Goal: Register for event/course

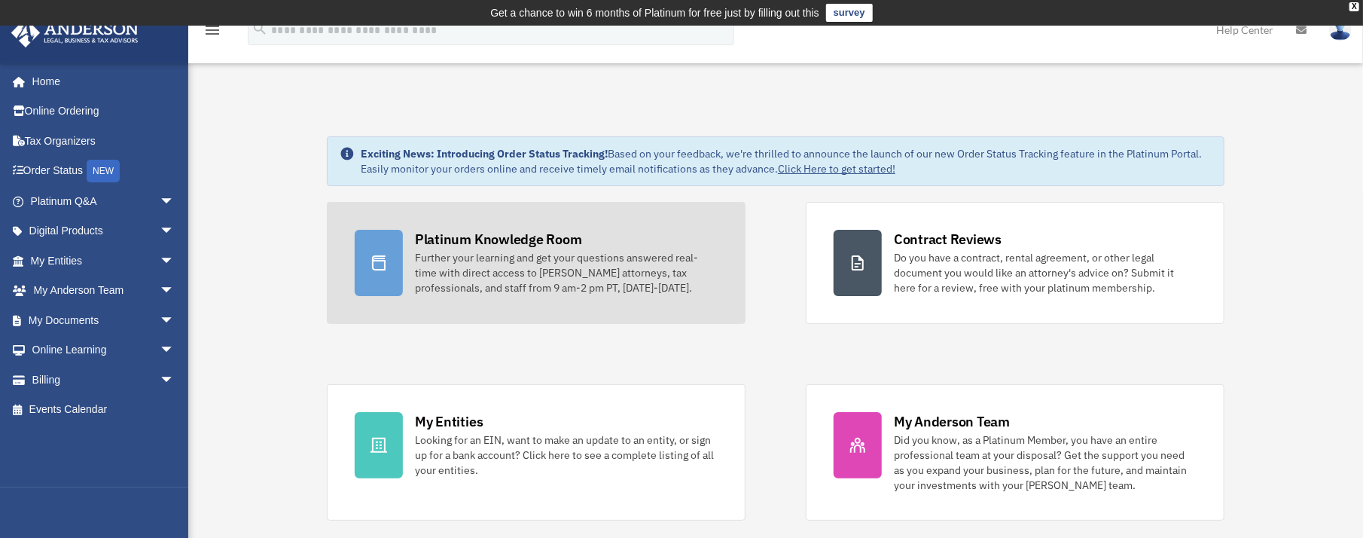
click at [509, 283] on div "Further your learning and get your questions answered real-time with direct acc…" at bounding box center [566, 272] width 303 height 45
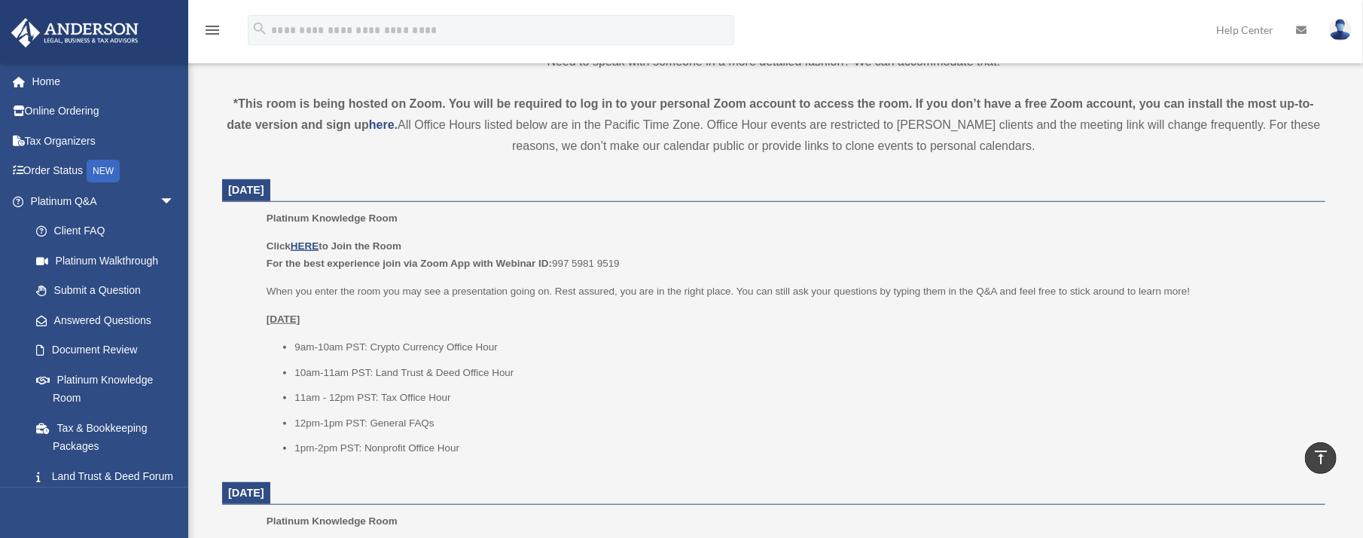
scroll to position [566, 0]
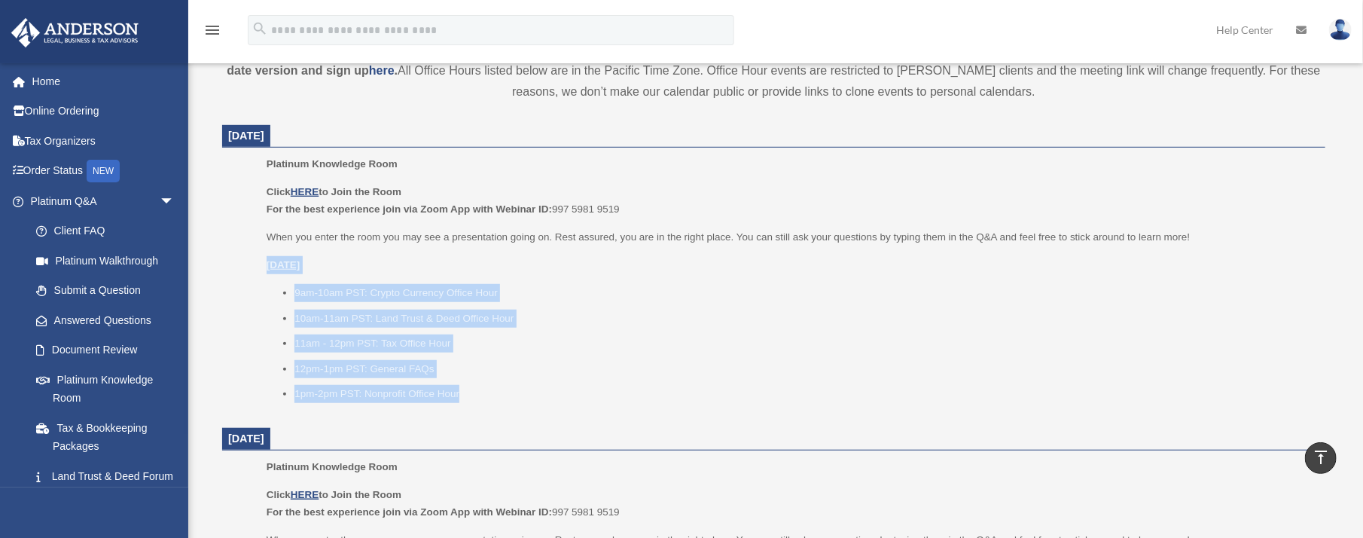
drag, startPoint x: 465, startPoint y: 391, endPoint x: 264, endPoint y: 267, distance: 236.6
click at [264, 267] on ul "Platinum Knowledge Room Click HERE to Join the Room For the best experience joi…" at bounding box center [774, 284] width 1082 height 258
copy div "Wednesday, September 10 9am-10am PST: Crypto Currency Office Hour 10am-11am PST…"
click at [308, 191] on u "HERE" at bounding box center [305, 191] width 28 height 11
click at [503, 358] on ul "9am-10am PST: Crypto Currency Office Hour 10am-11am PST: Land Trust & Deed Offi…" at bounding box center [791, 343] width 1048 height 119
